Goal: Task Accomplishment & Management: Manage account settings

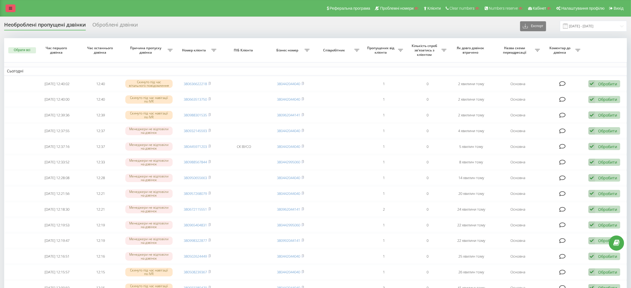
click at [10, 8] on icon at bounding box center [10, 8] width 3 height 4
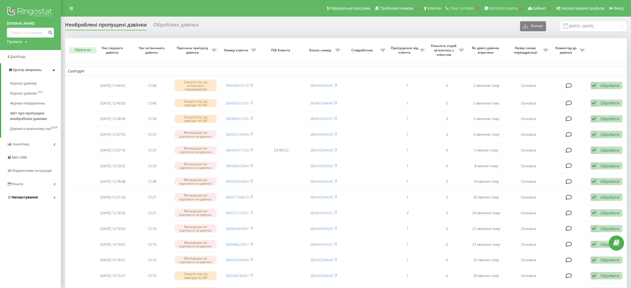
click at [17, 200] on span "Налаштування" at bounding box center [25, 197] width 26 height 4
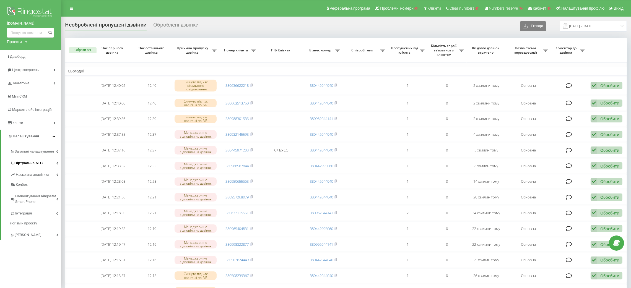
click at [30, 167] on link "Віртуальна АТС" at bounding box center [35, 163] width 51 height 12
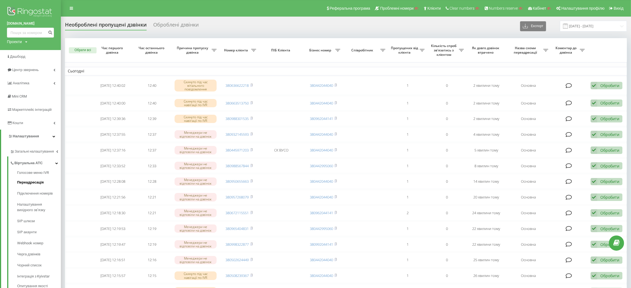
click at [33, 184] on span "Переадресація" at bounding box center [30, 183] width 27 height 6
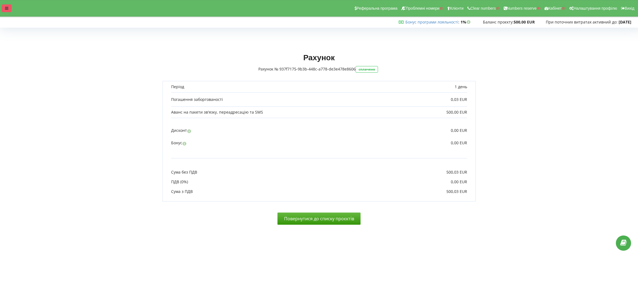
click at [6, 10] on icon at bounding box center [6, 8] width 3 height 4
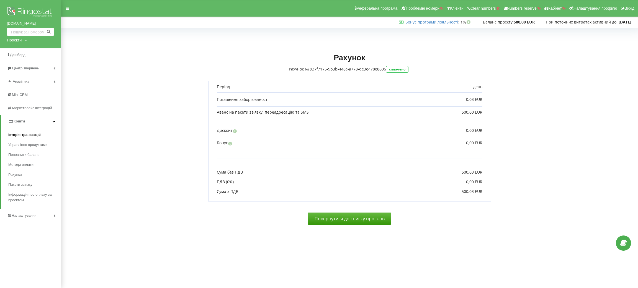
click at [28, 131] on link "Історія транзакцій" at bounding box center [34, 135] width 53 height 10
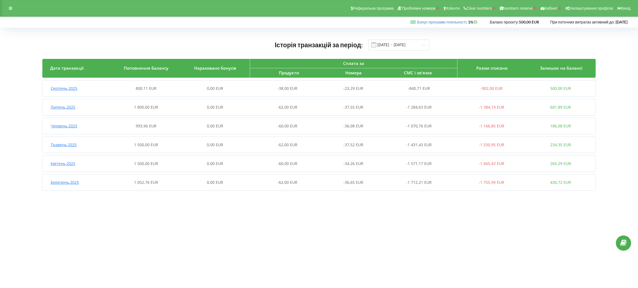
click at [73, 86] on span "Серпень , 2025" at bounding box center [64, 88] width 27 height 5
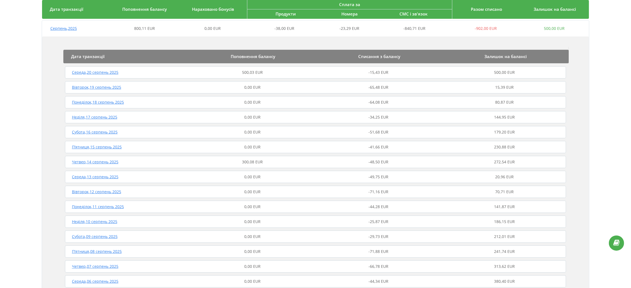
scroll to position [42, 0]
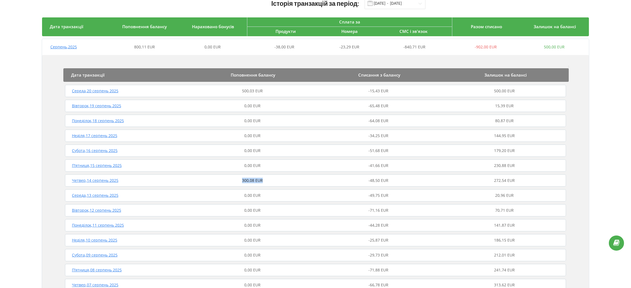
drag, startPoint x: 235, startPoint y: 182, endPoint x: 263, endPoint y: 182, distance: 28.0
click at [263, 182] on div "300,08 EUR" at bounding box center [253, 181] width 126 height 6
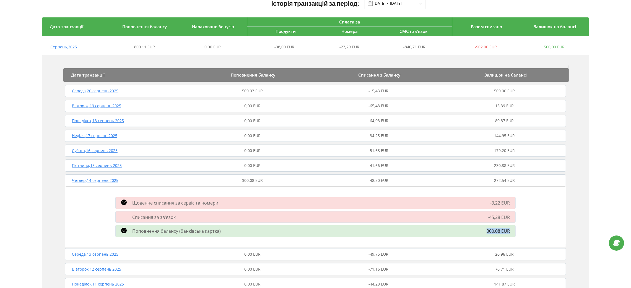
drag, startPoint x: 481, startPoint y: 231, endPoint x: 514, endPoint y: 232, distance: 32.9
click at [514, 232] on div "300,08 EUR" at bounding box center [455, 231] width 127 height 7
copy span "300,08 EUR"
drag, startPoint x: 484, startPoint y: 255, endPoint x: 513, endPoint y: 255, distance: 29.1
click at [513, 255] on div "20,96 EUR" at bounding box center [505, 255] width 126 height 6
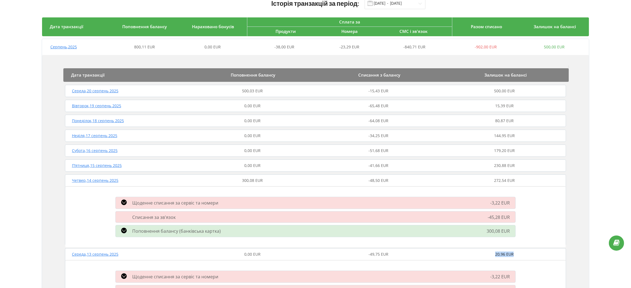
copy span "20,96 EUR"
drag, startPoint x: 490, startPoint y: 182, endPoint x: 506, endPoint y: 182, distance: 16.3
click at [506, 182] on div "272,54 EUR" at bounding box center [505, 181] width 126 height 6
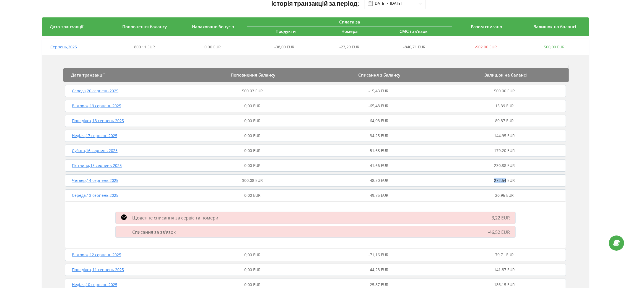
copy span "272,54"
click at [277, 180] on div "300,08 EUR" at bounding box center [253, 181] width 126 height 6
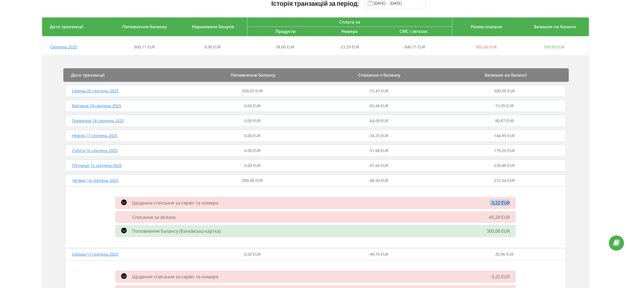
drag, startPoint x: 486, startPoint y: 201, endPoint x: 518, endPoint y: 203, distance: 31.9
click at [518, 203] on div "-3,22 EUR" at bounding box center [455, 203] width 127 height 7
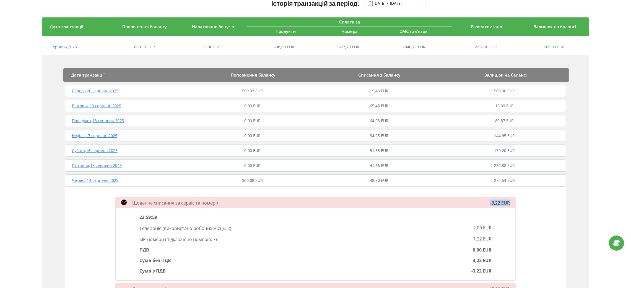
copy span "-3,22 EUR"
click at [465, 205] on div "-3,22 EUR" at bounding box center [455, 203] width 127 height 7
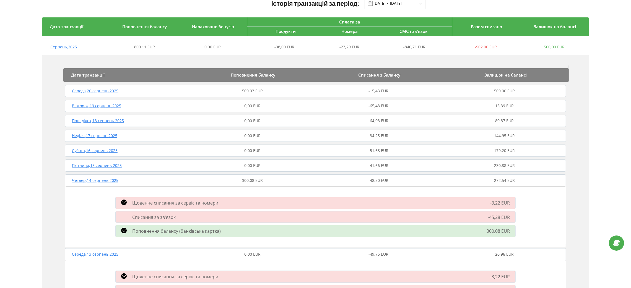
click at [466, 216] on div "-45,28 EUR" at bounding box center [455, 217] width 127 height 6
click at [482, 219] on div "-45,28 EUR" at bounding box center [455, 217] width 127 height 6
drag, startPoint x: 484, startPoint y: 219, endPoint x: 515, endPoint y: 219, distance: 31.3
click at [515, 219] on div "-45,28 EUR" at bounding box center [455, 217] width 127 height 6
copy span "-45,28 EUR"
